Goal: Task Accomplishment & Management: Complete application form

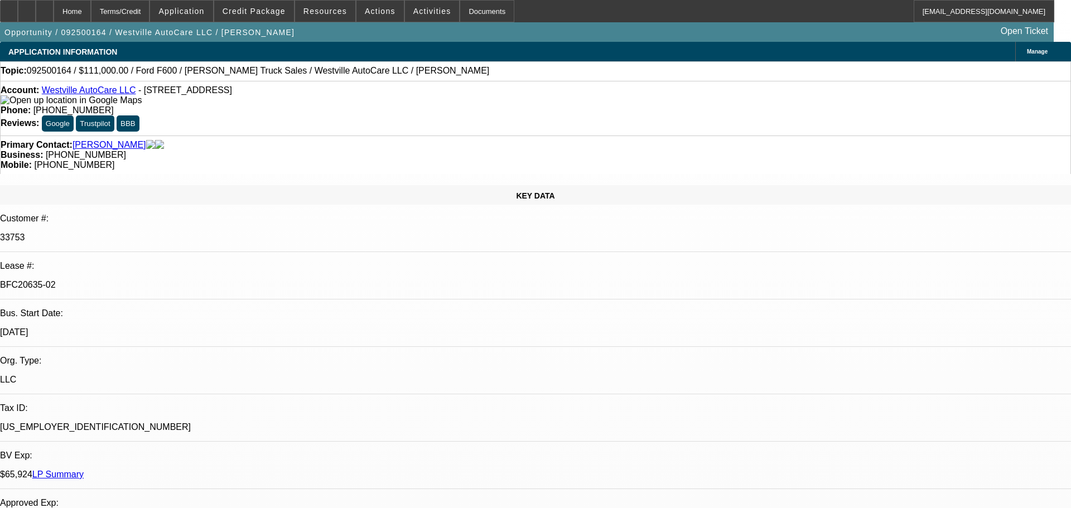
select select "0"
select select "2"
select select "0"
select select "6"
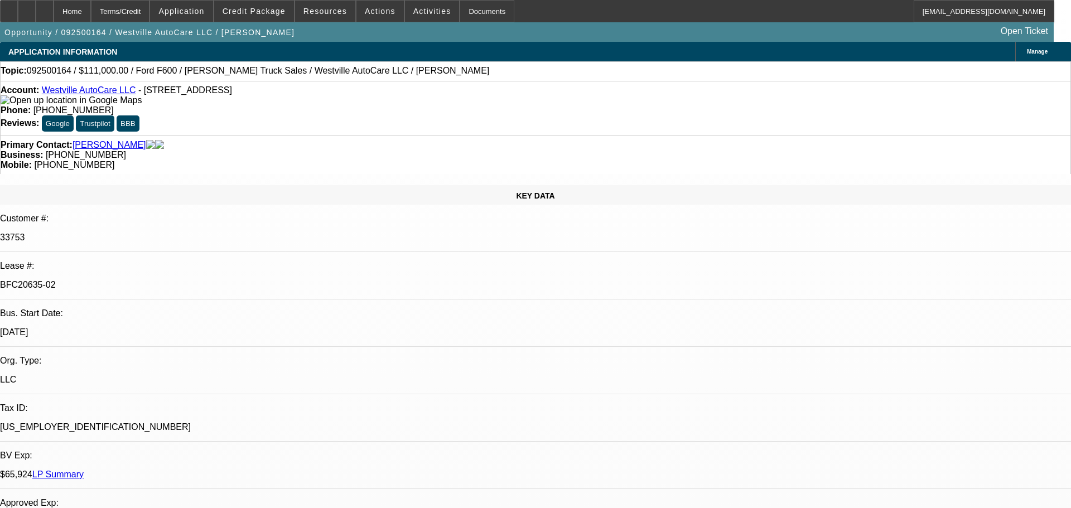
select select "0"
select select "2"
select select "0"
select select "6"
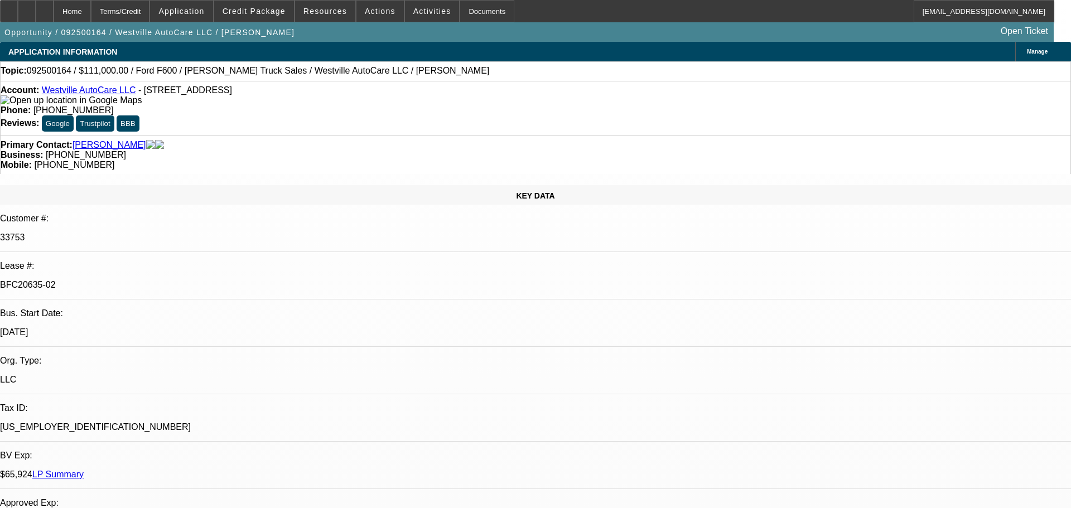
select select "0"
select select "2"
select select "0"
select select "6"
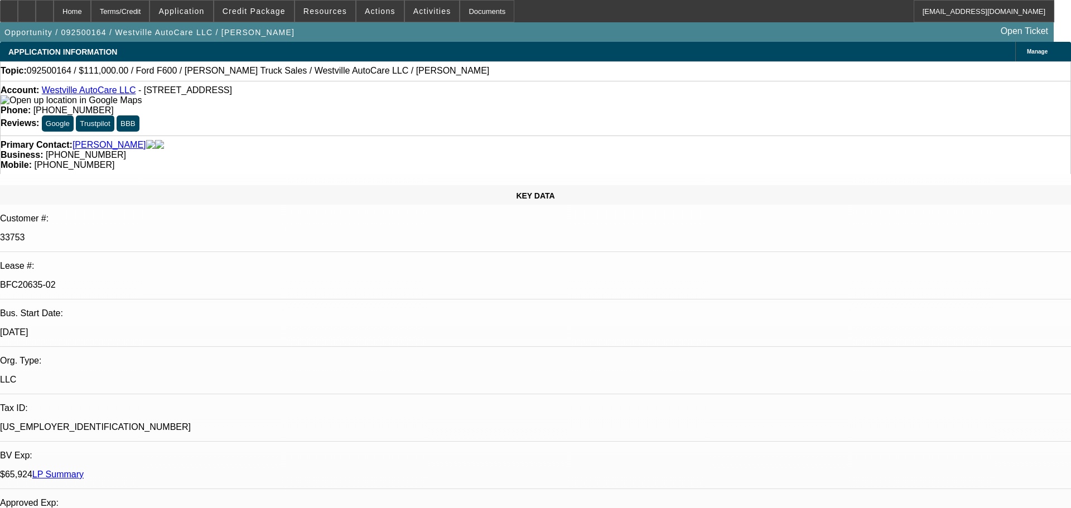
select select "0"
select select "2"
select select "0"
select select "6"
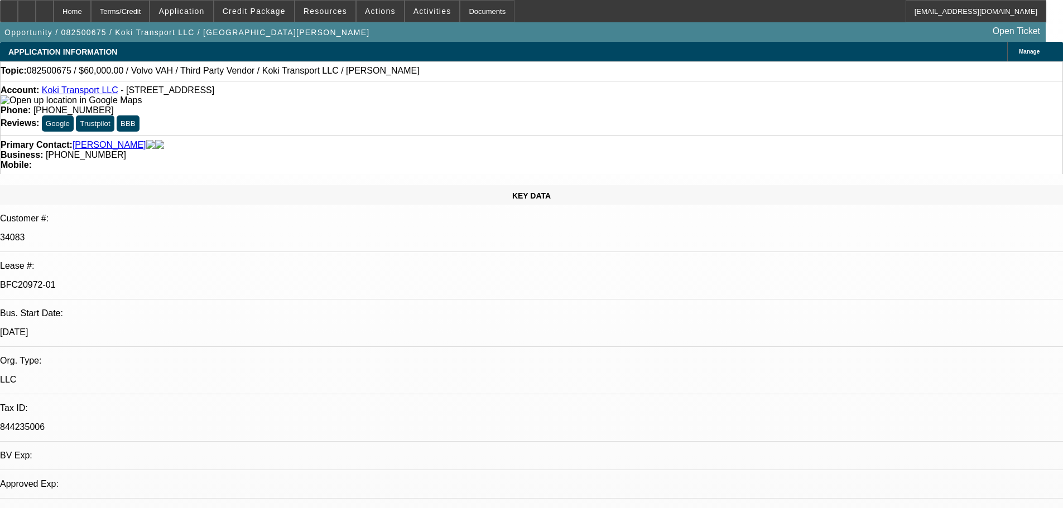
select select "0.2"
select select "2"
select select "0"
select select "6"
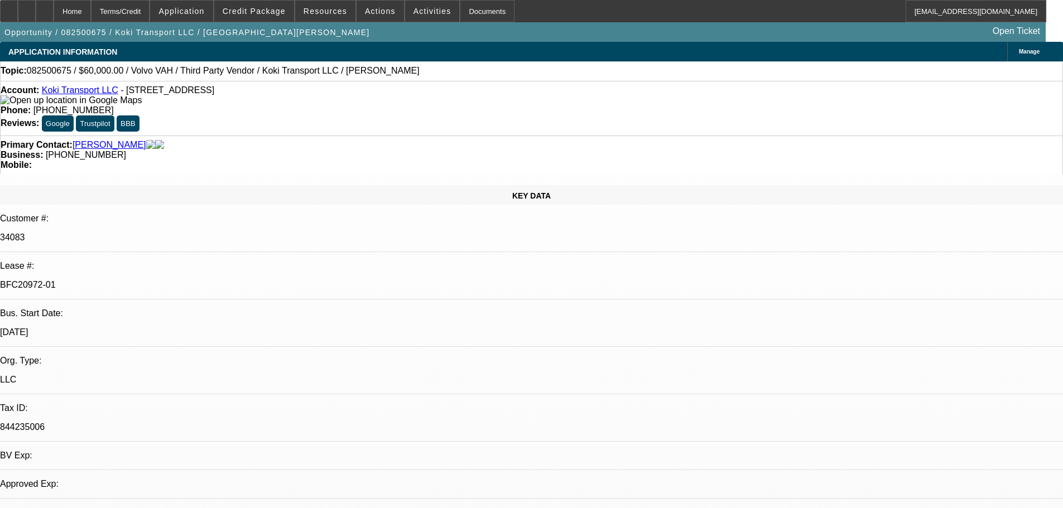
select select "0"
select select "2"
select select "0.1"
select select "4"
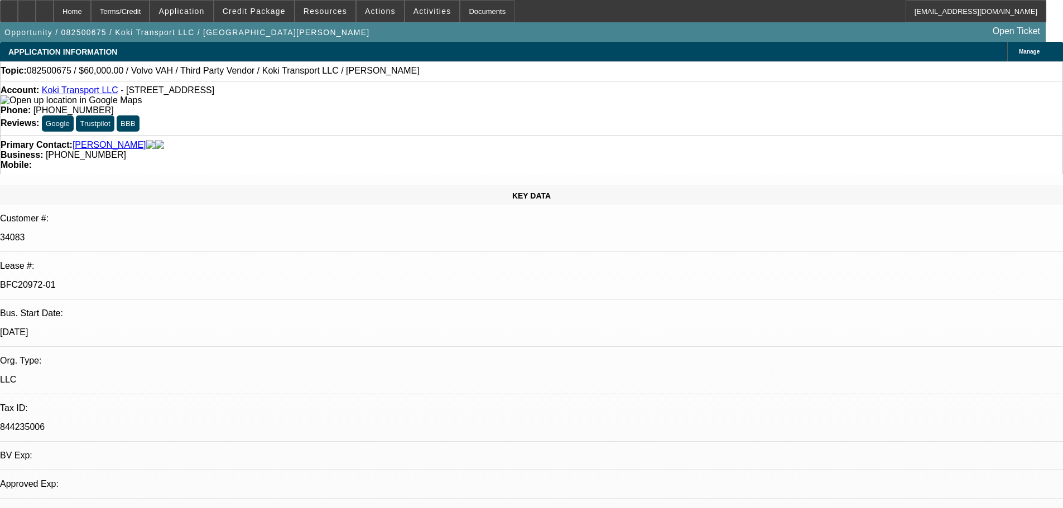
select select "0.2"
select select "2"
select select "0.1"
select select "4"
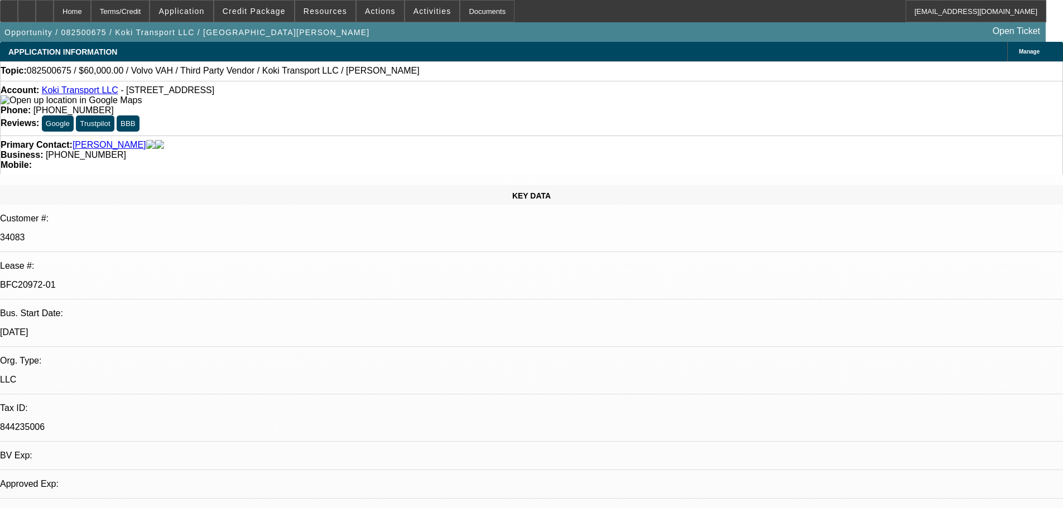
select select "0.15"
select select "2"
select select "0.1"
select select "4"
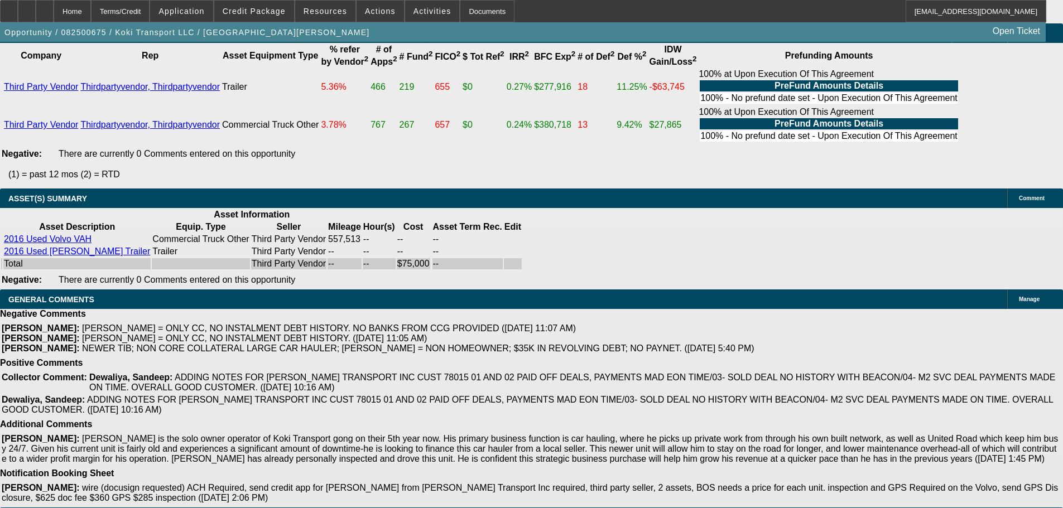
drag, startPoint x: 425, startPoint y: 213, endPoint x: 417, endPoint y: 409, distance: 197.1
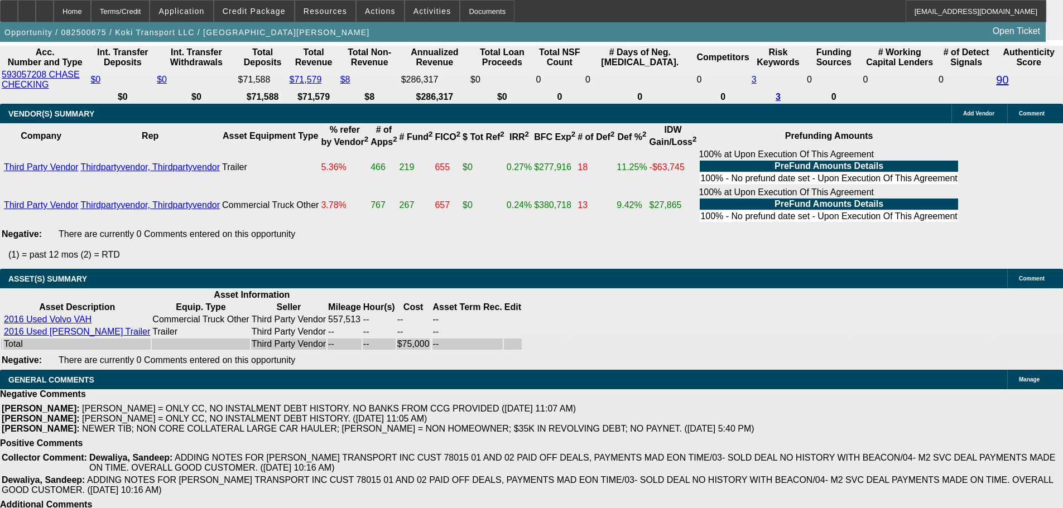
scroll to position [1926, 0]
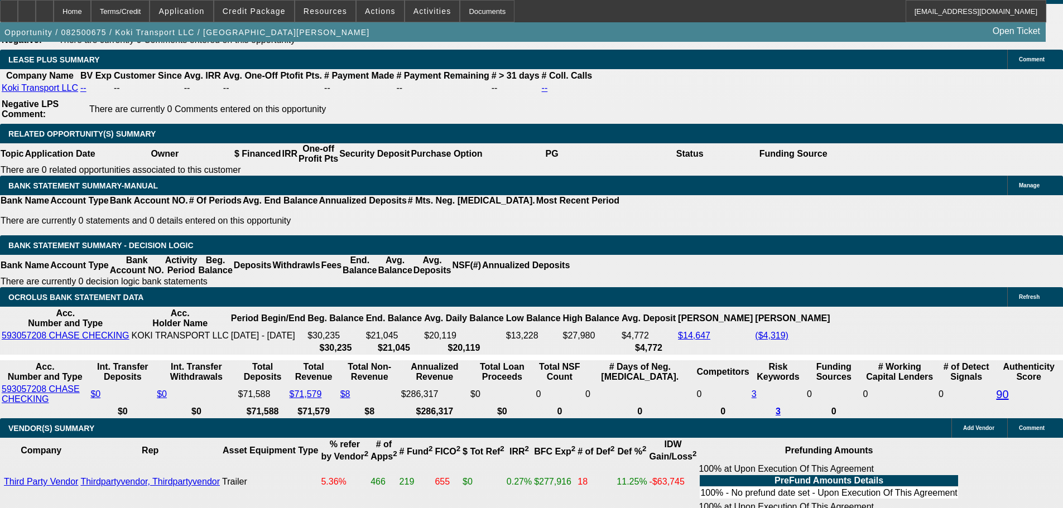
drag, startPoint x: 498, startPoint y: 296, endPoint x: 478, endPoint y: 230, distance: 69.2
